Goal: Information Seeking & Learning: Learn about a topic

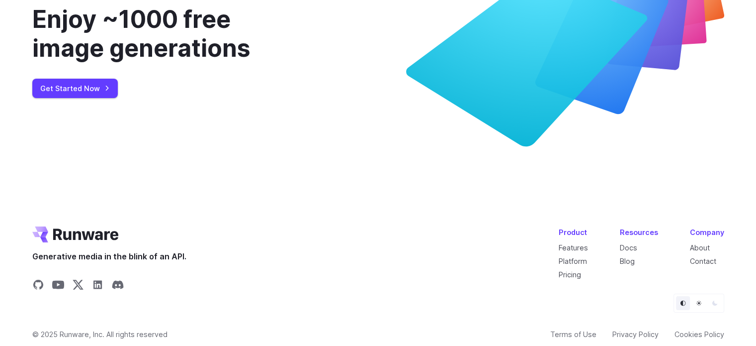
scroll to position [3852, 0]
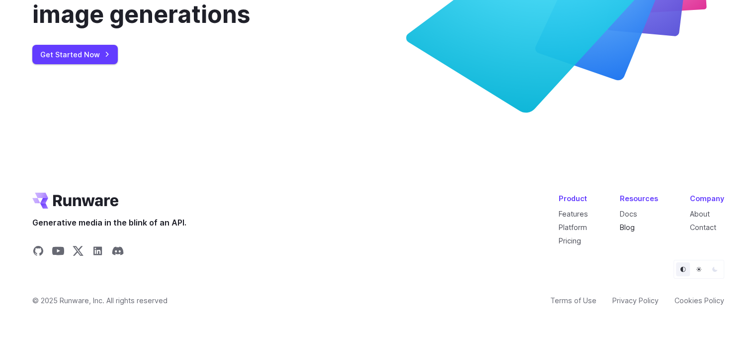
click at [628, 226] on link "Blog" at bounding box center [627, 227] width 15 height 8
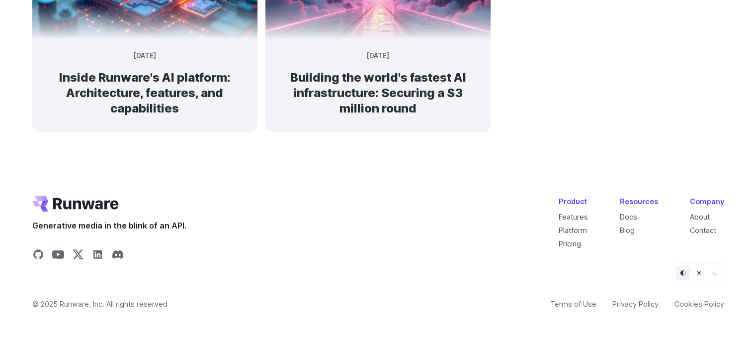
scroll to position [877, 0]
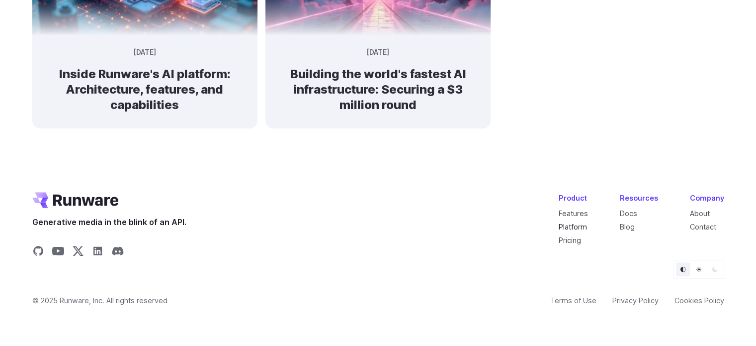
click at [584, 224] on link "Platform" at bounding box center [573, 226] width 28 height 8
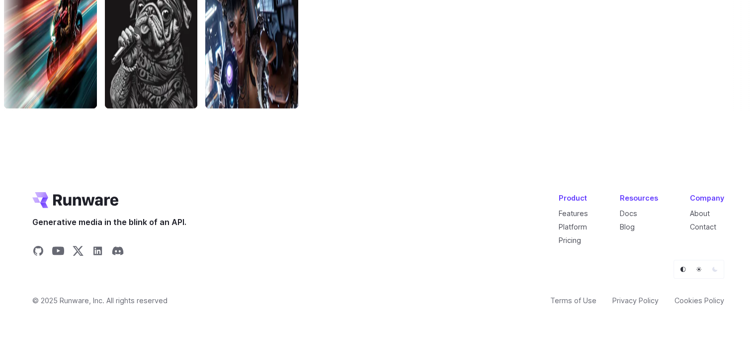
scroll to position [3459, 0]
